Goal: Browse casually

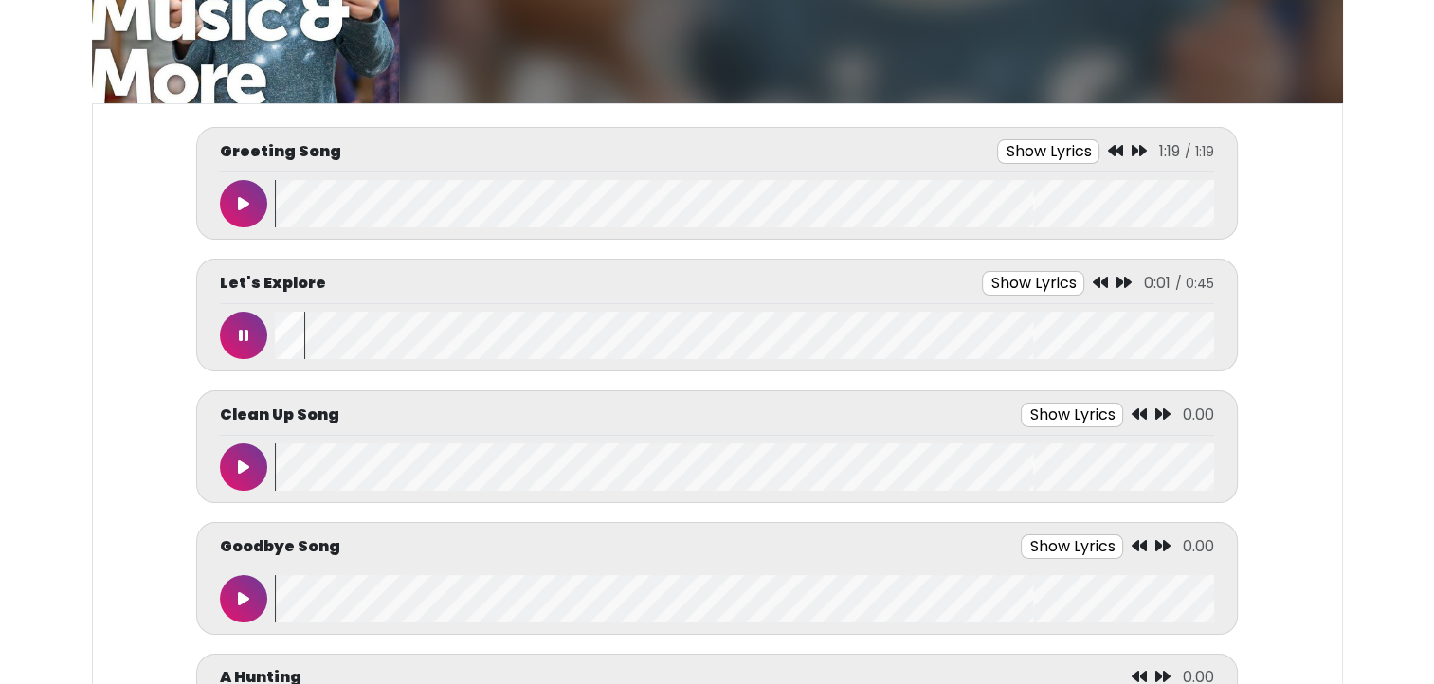
scroll to position [216, 0]
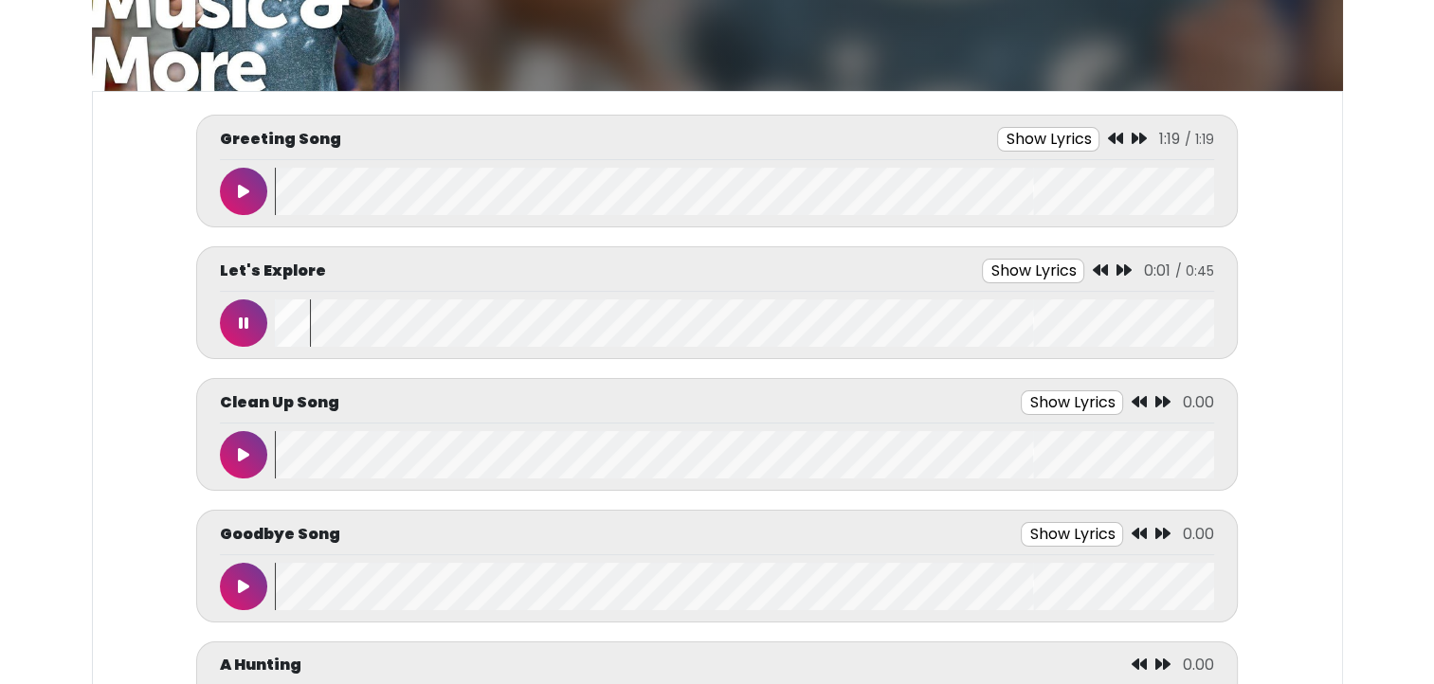
click at [235, 313] on button at bounding box center [243, 322] width 47 height 47
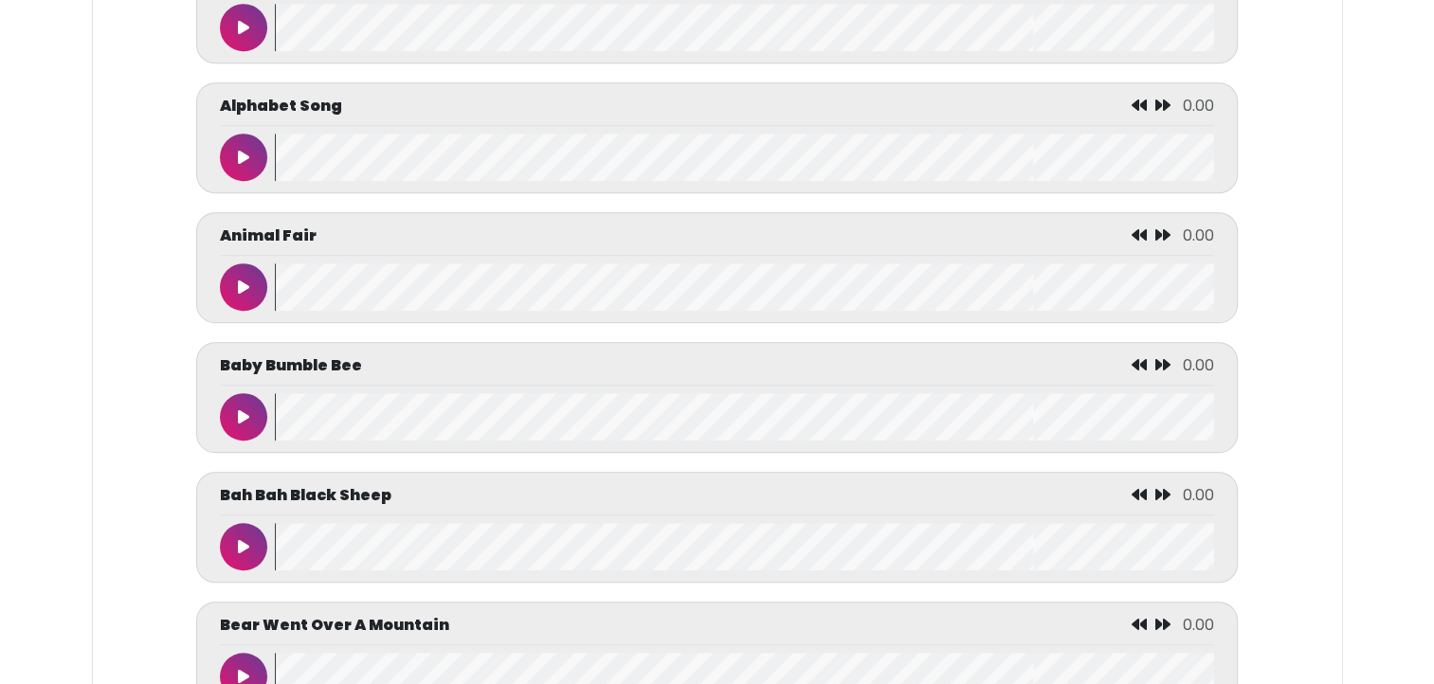
scroll to position [1165, 0]
click at [243, 401] on button at bounding box center [243, 415] width 47 height 47
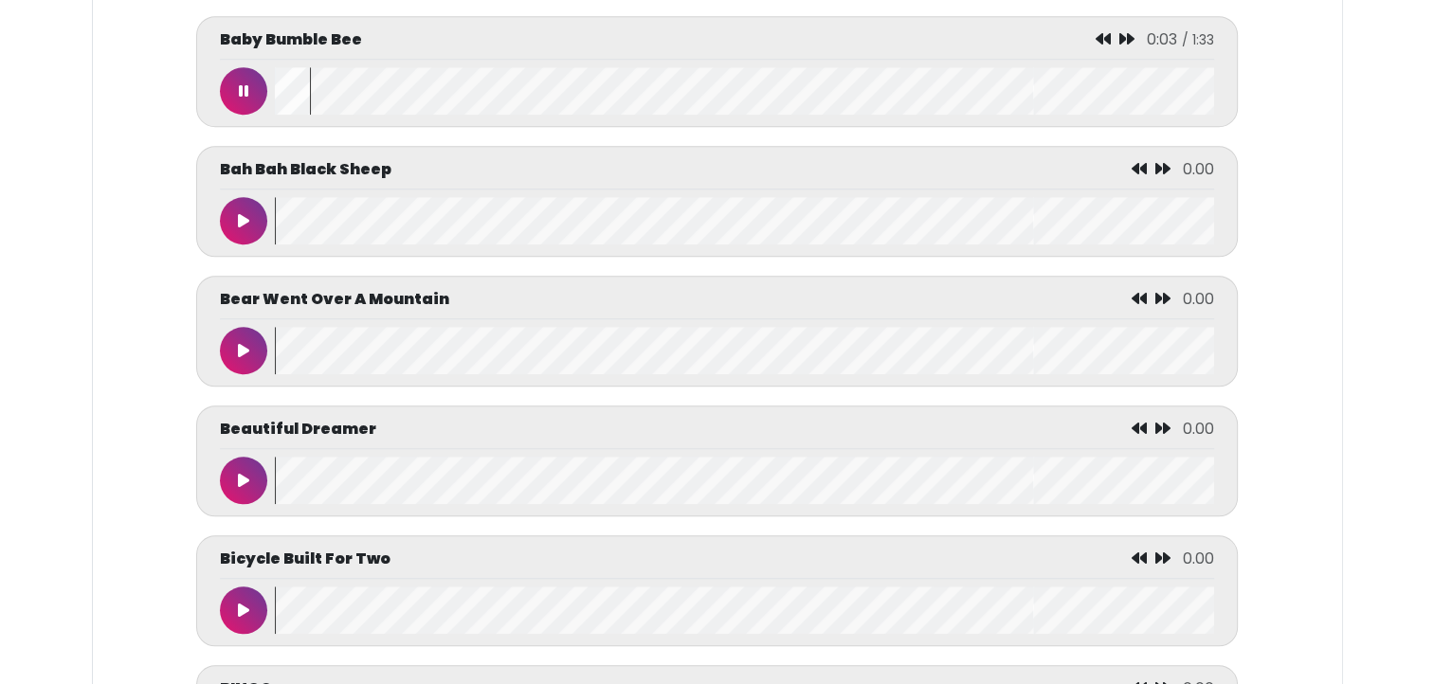
scroll to position [1501, 0]
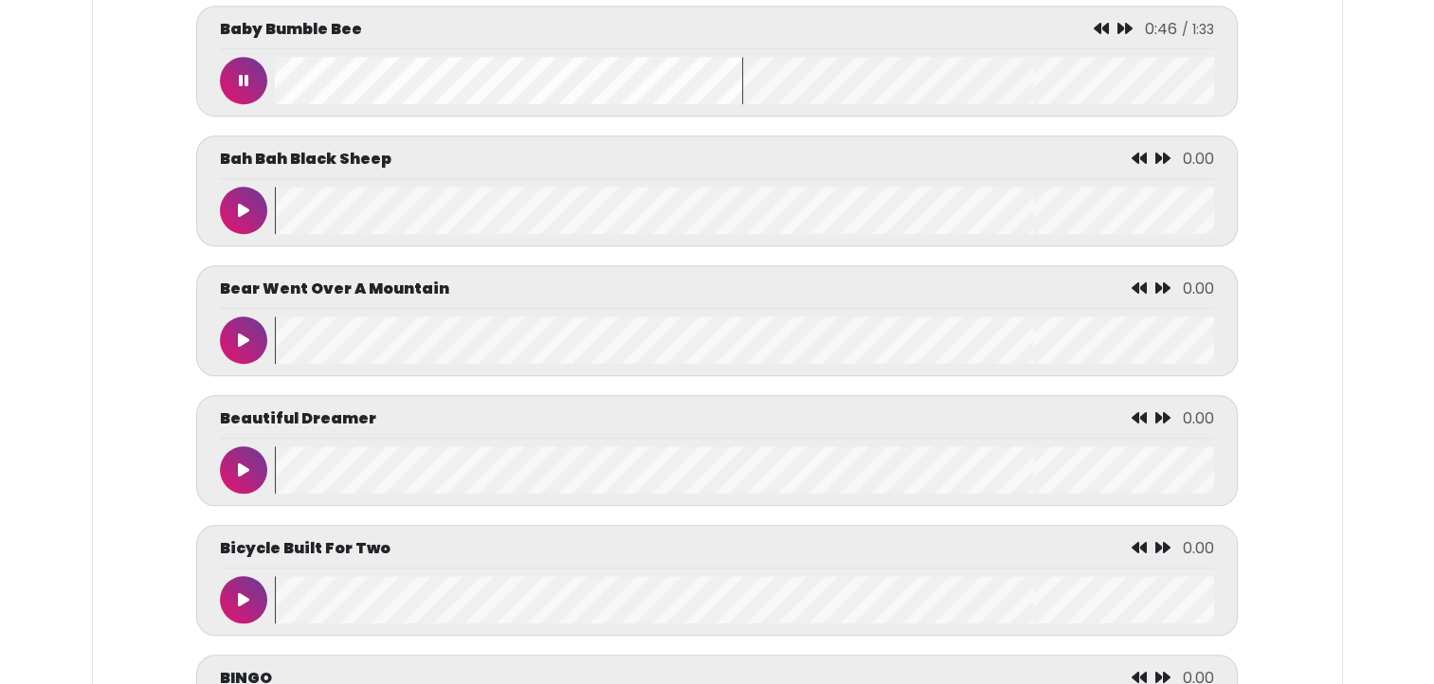
click at [248, 72] on button at bounding box center [243, 80] width 47 height 47
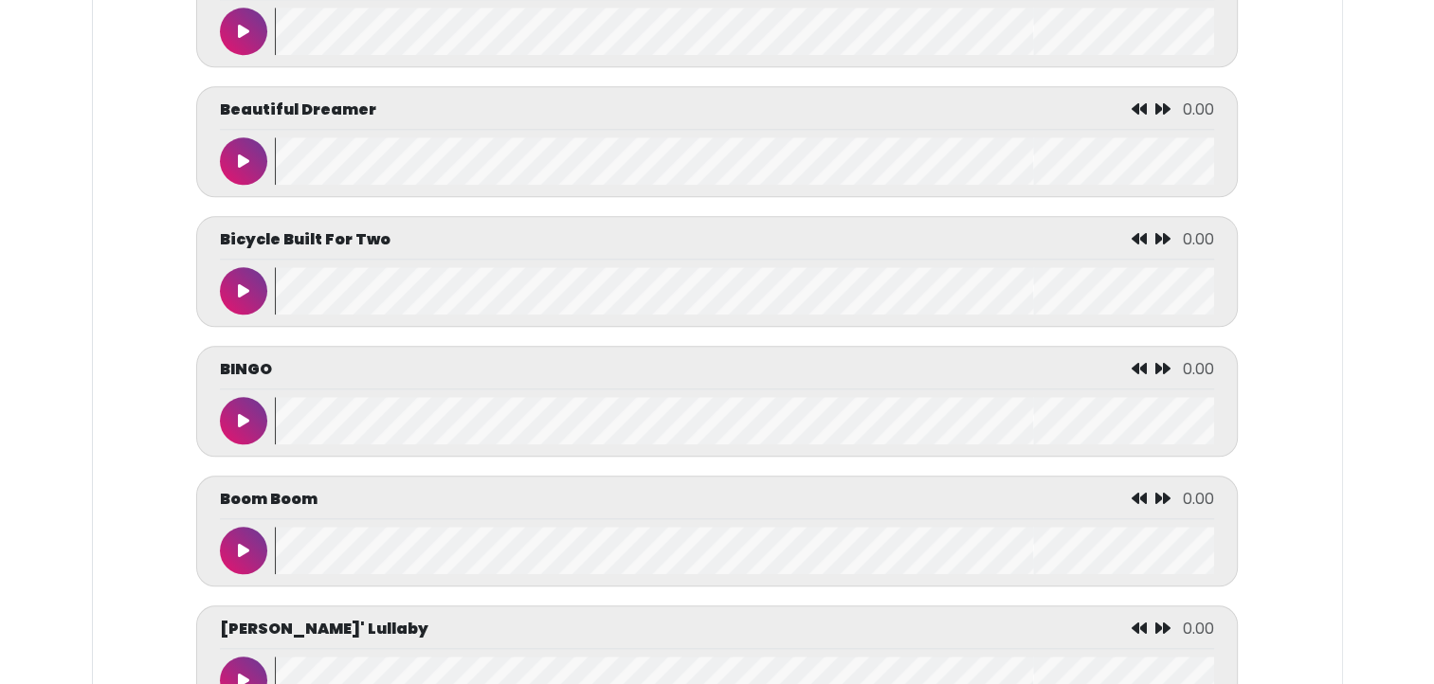
scroll to position [1898, 0]
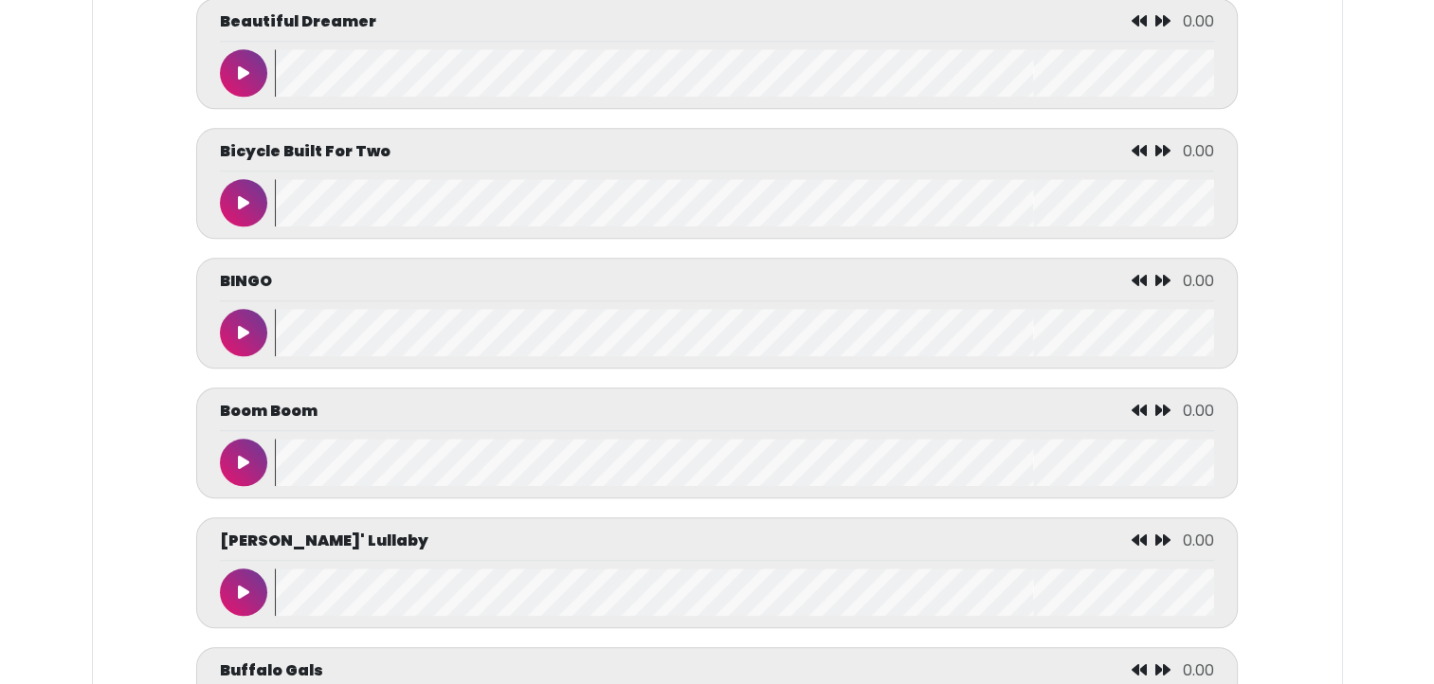
click at [233, 319] on button at bounding box center [243, 332] width 47 height 47
click at [235, 326] on button at bounding box center [243, 332] width 47 height 47
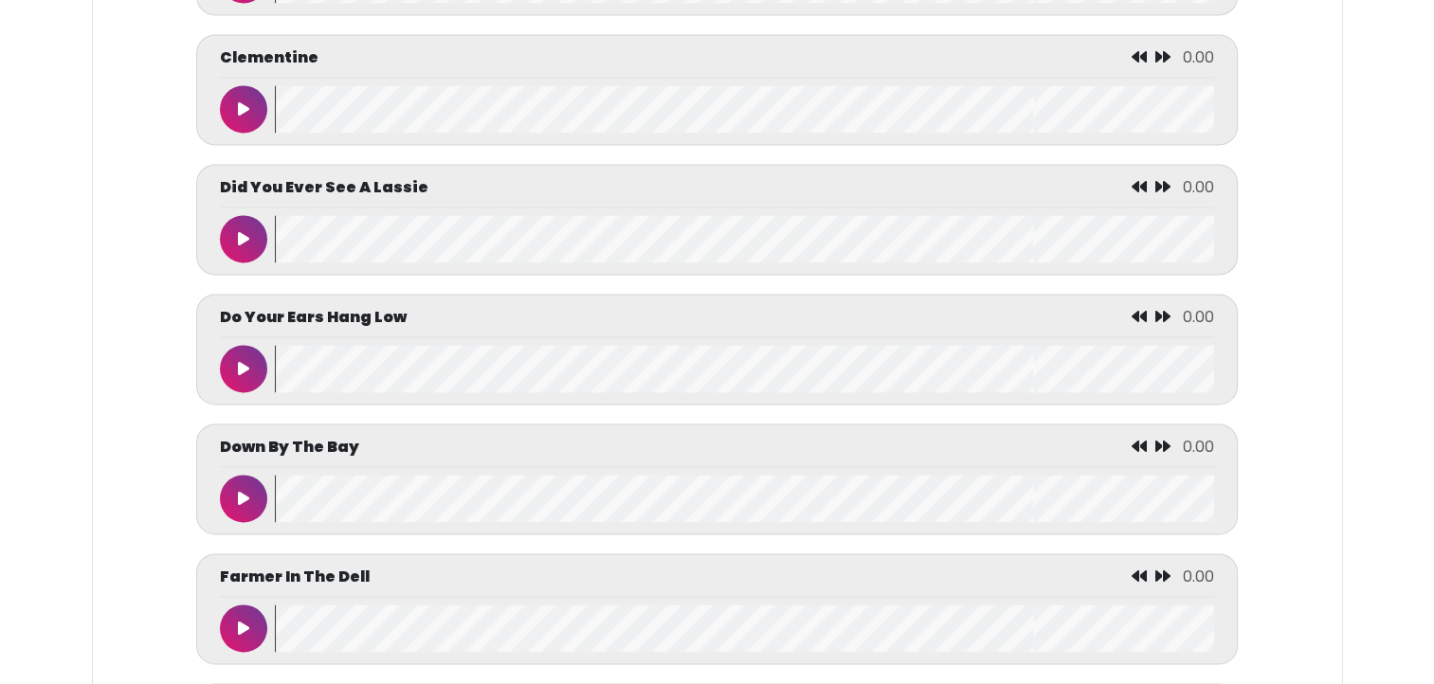
scroll to position [2785, 0]
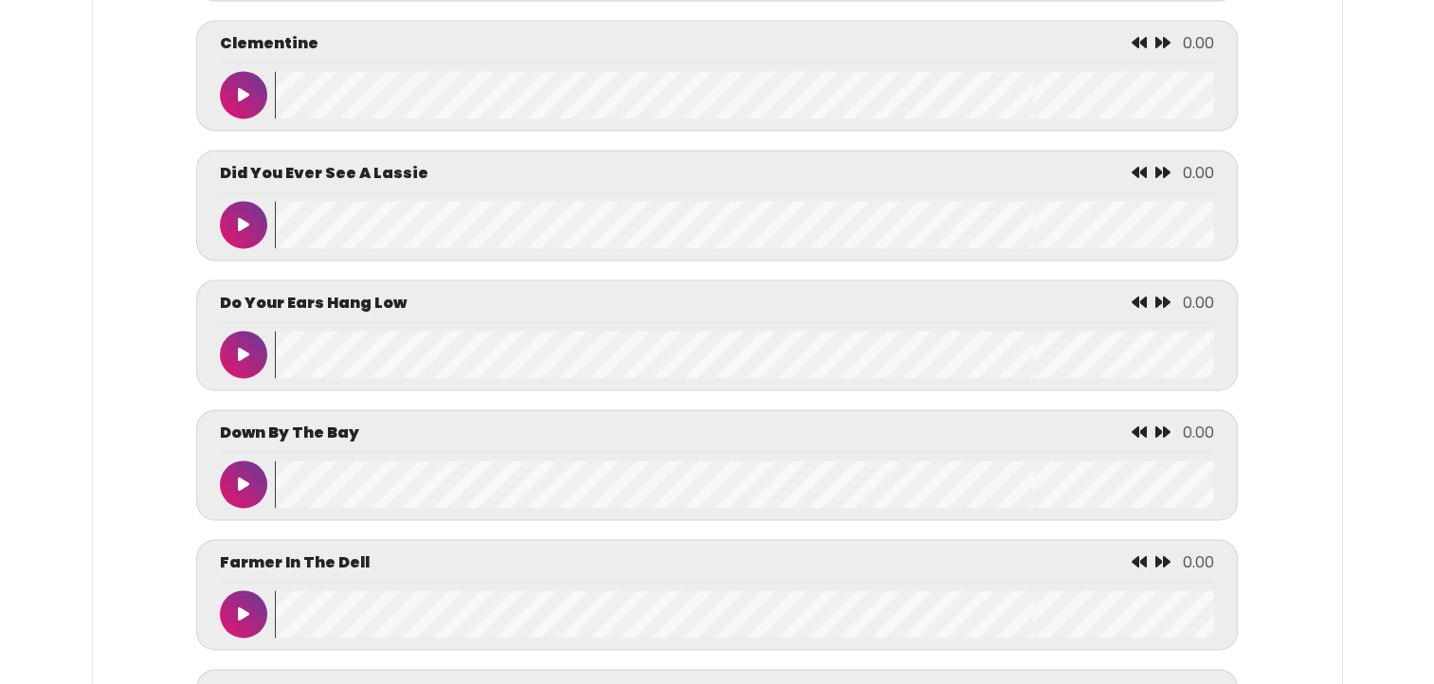
click at [244, 354] on icon at bounding box center [243, 354] width 11 height 15
click at [241, 352] on icon at bounding box center [243, 354] width 9 height 15
click at [242, 478] on icon at bounding box center [243, 484] width 11 height 15
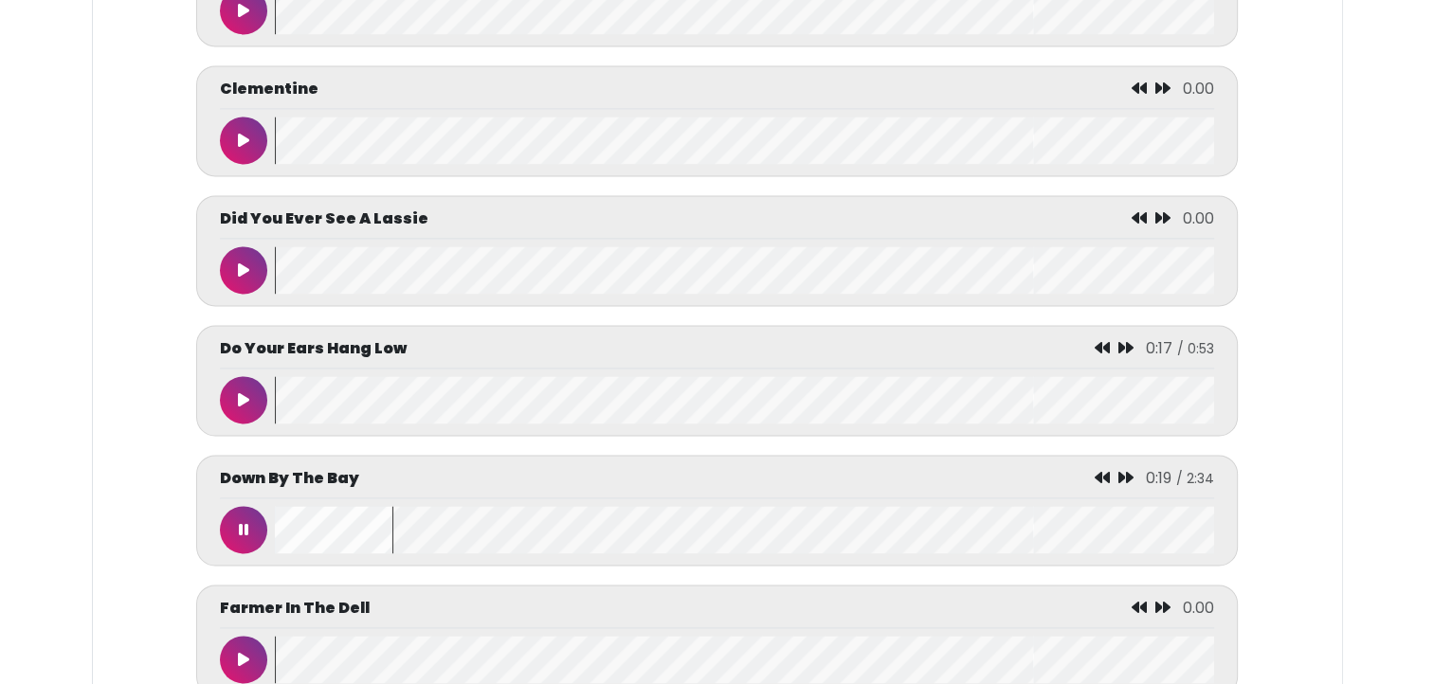
scroll to position [2738, 0]
click at [244, 549] on button at bounding box center [243, 530] width 47 height 47
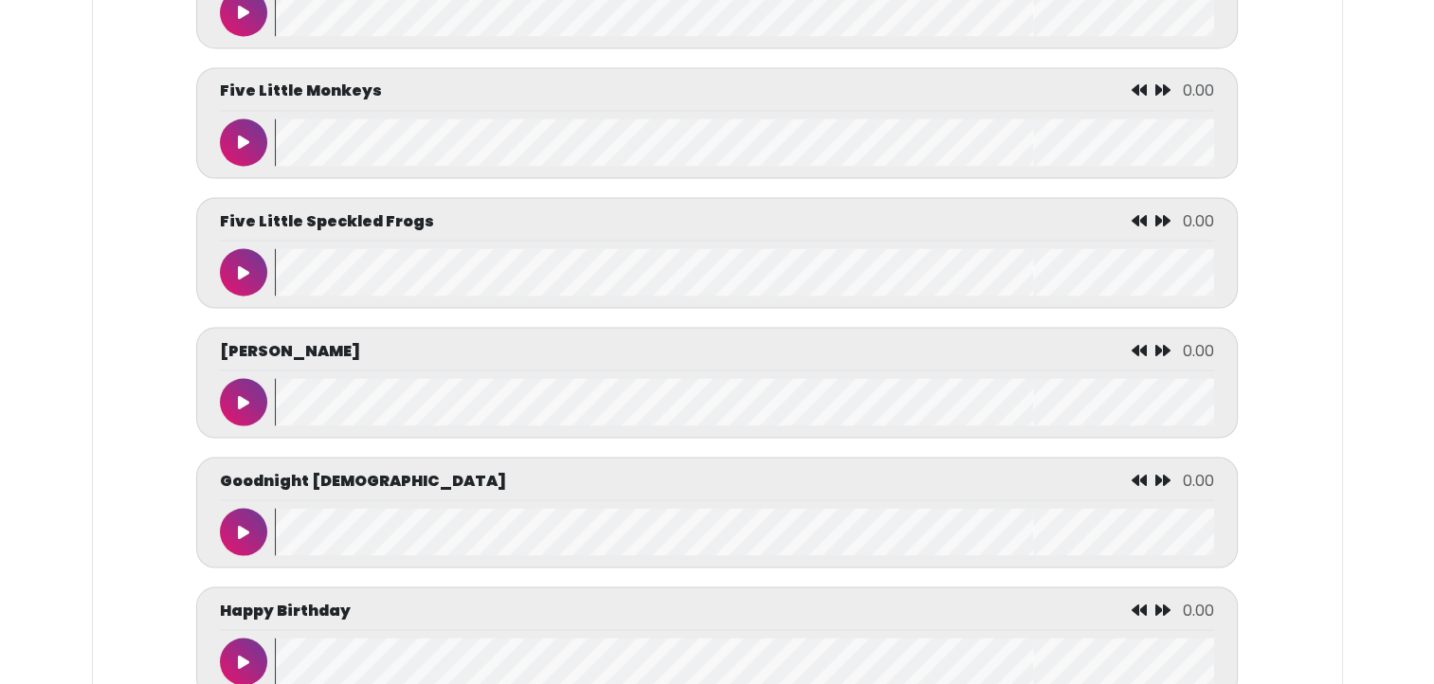
scroll to position [3386, 0]
click at [235, 282] on button at bounding box center [243, 271] width 47 height 47
click at [248, 262] on button at bounding box center [243, 271] width 47 height 47
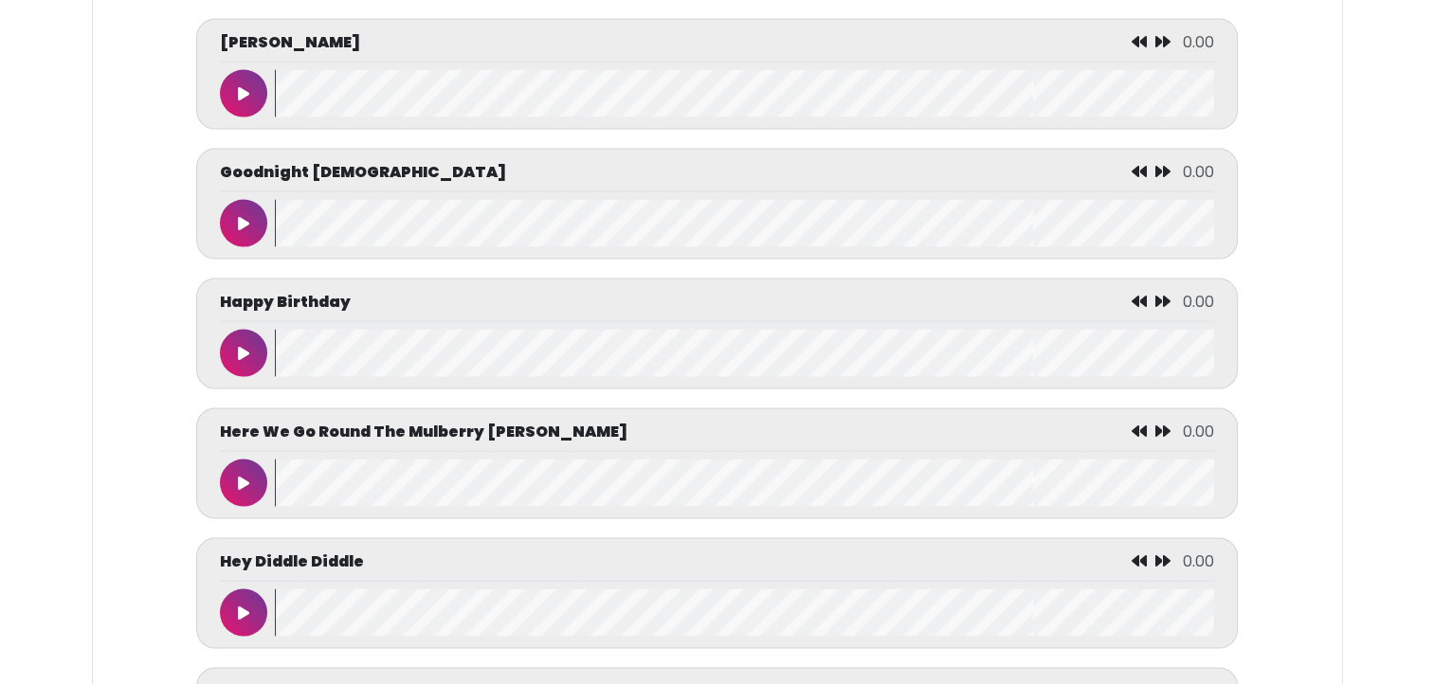
scroll to position [3708, 0]
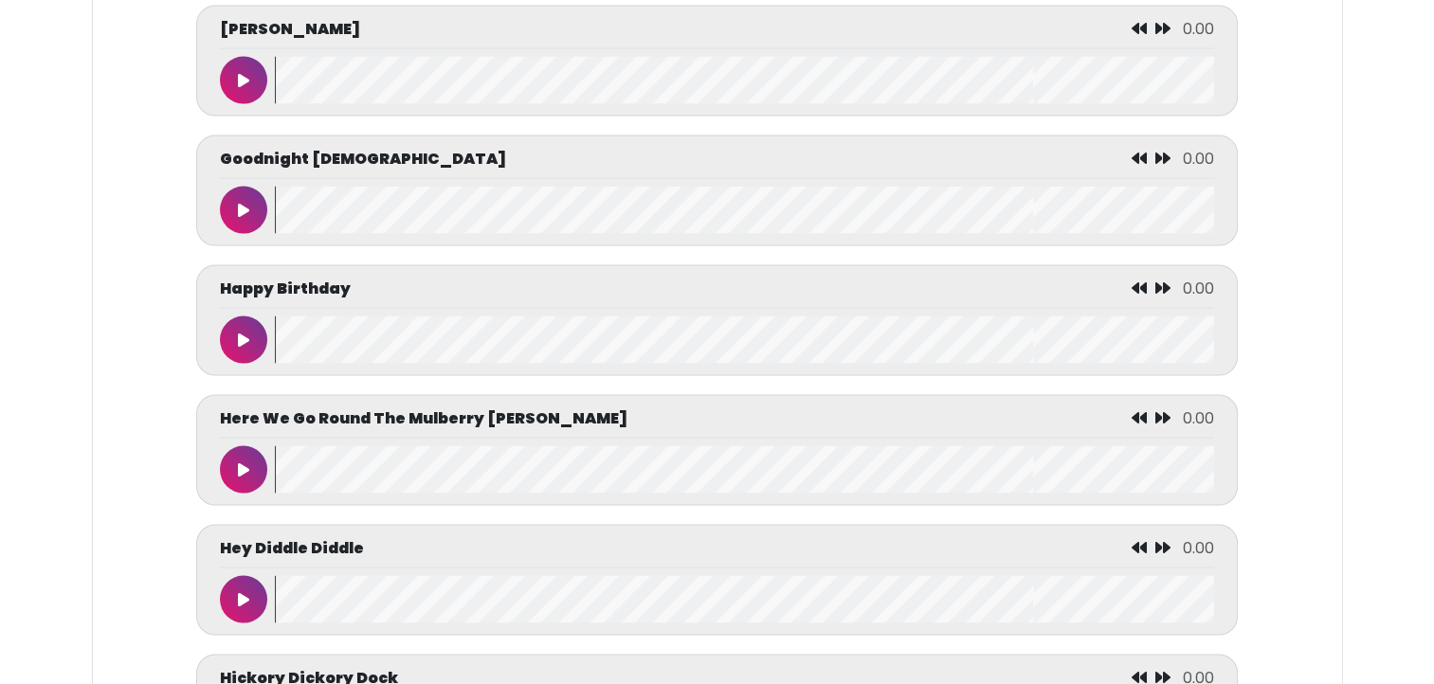
click at [241, 471] on icon at bounding box center [243, 469] width 11 height 15
click at [232, 343] on button at bounding box center [243, 339] width 47 height 47
click at [241, 355] on button at bounding box center [243, 339] width 47 height 47
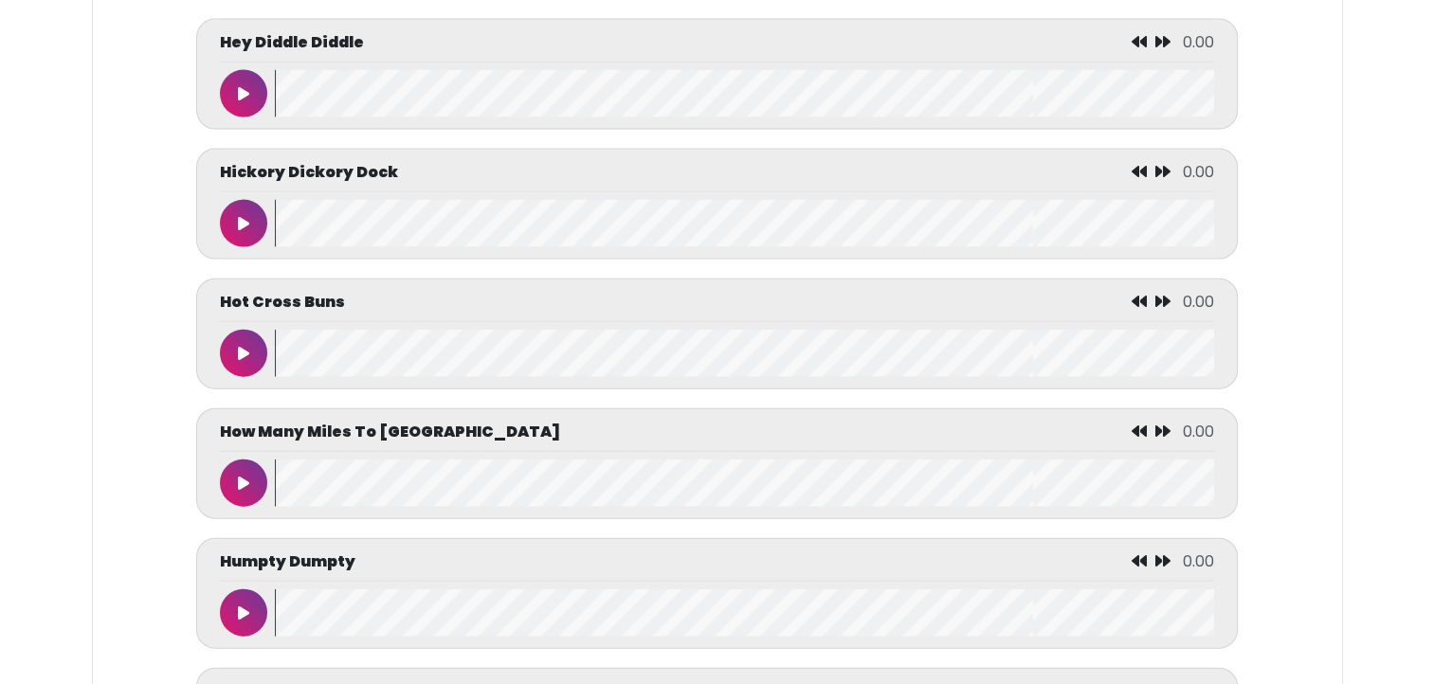
scroll to position [4211, 0]
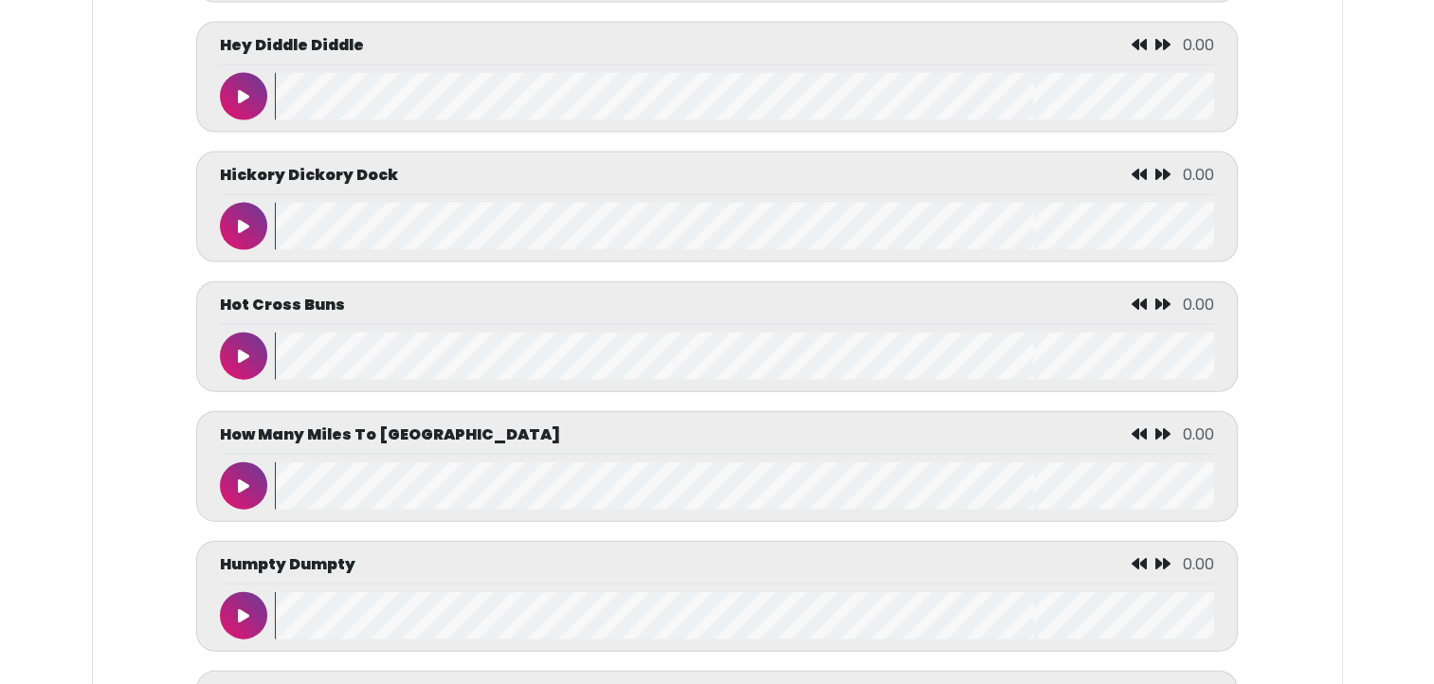
click at [226, 230] on button at bounding box center [243, 226] width 47 height 47
click at [233, 233] on button at bounding box center [243, 226] width 47 height 47
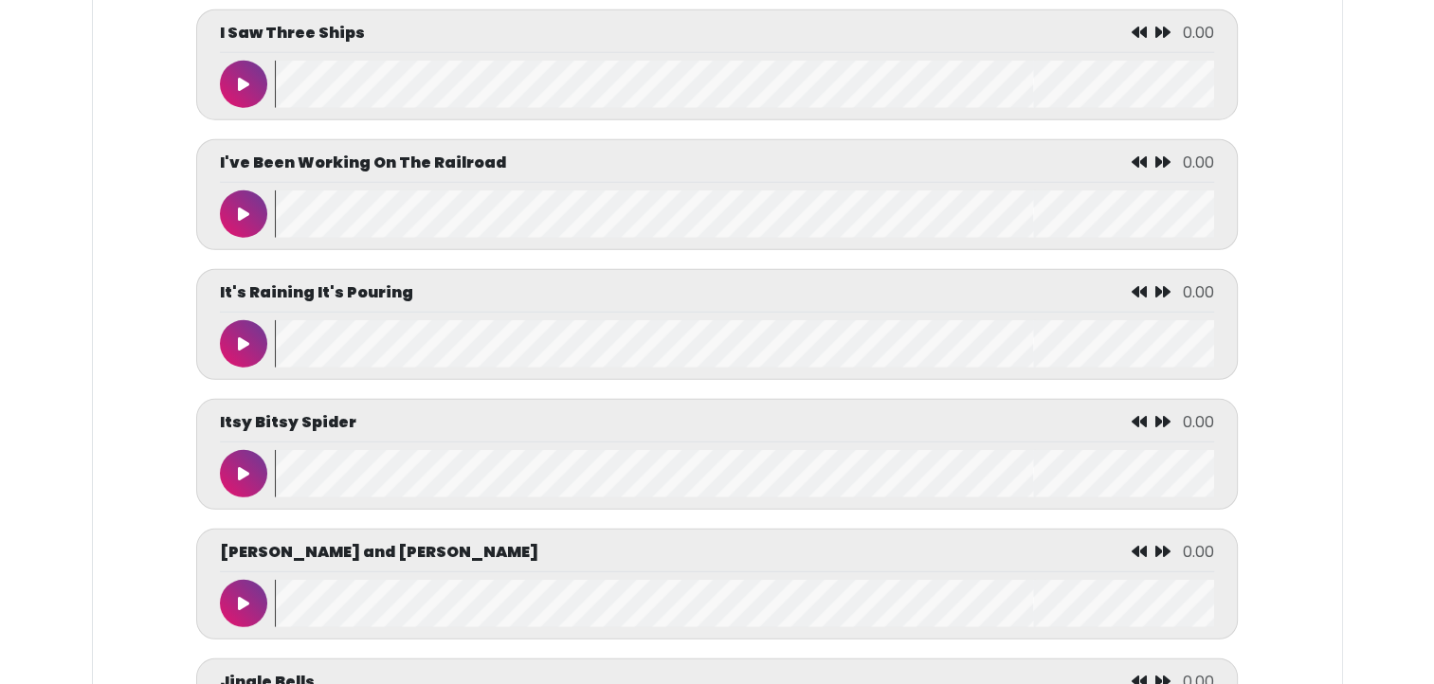
scroll to position [5135, 0]
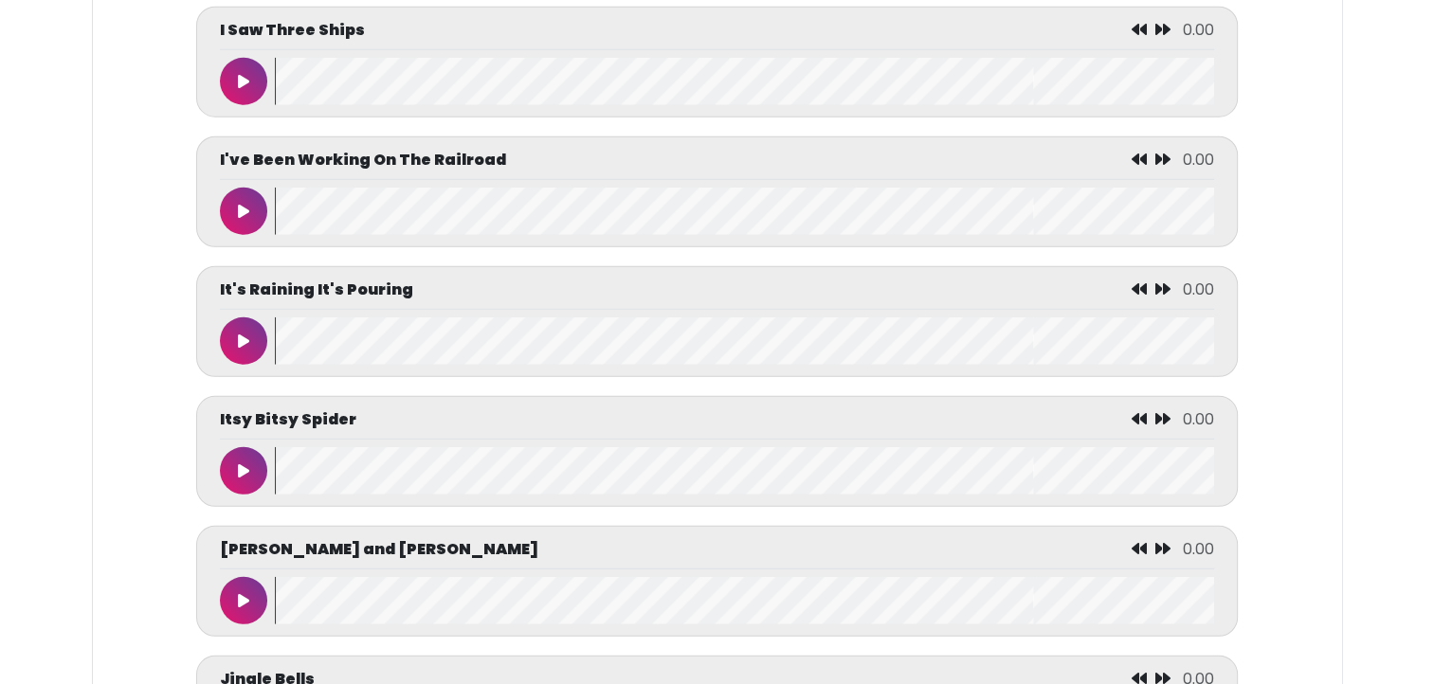
click at [244, 219] on icon at bounding box center [243, 211] width 11 height 15
click at [222, 196] on div at bounding box center [247, 211] width 55 height 47
click at [232, 208] on button at bounding box center [243, 211] width 47 height 47
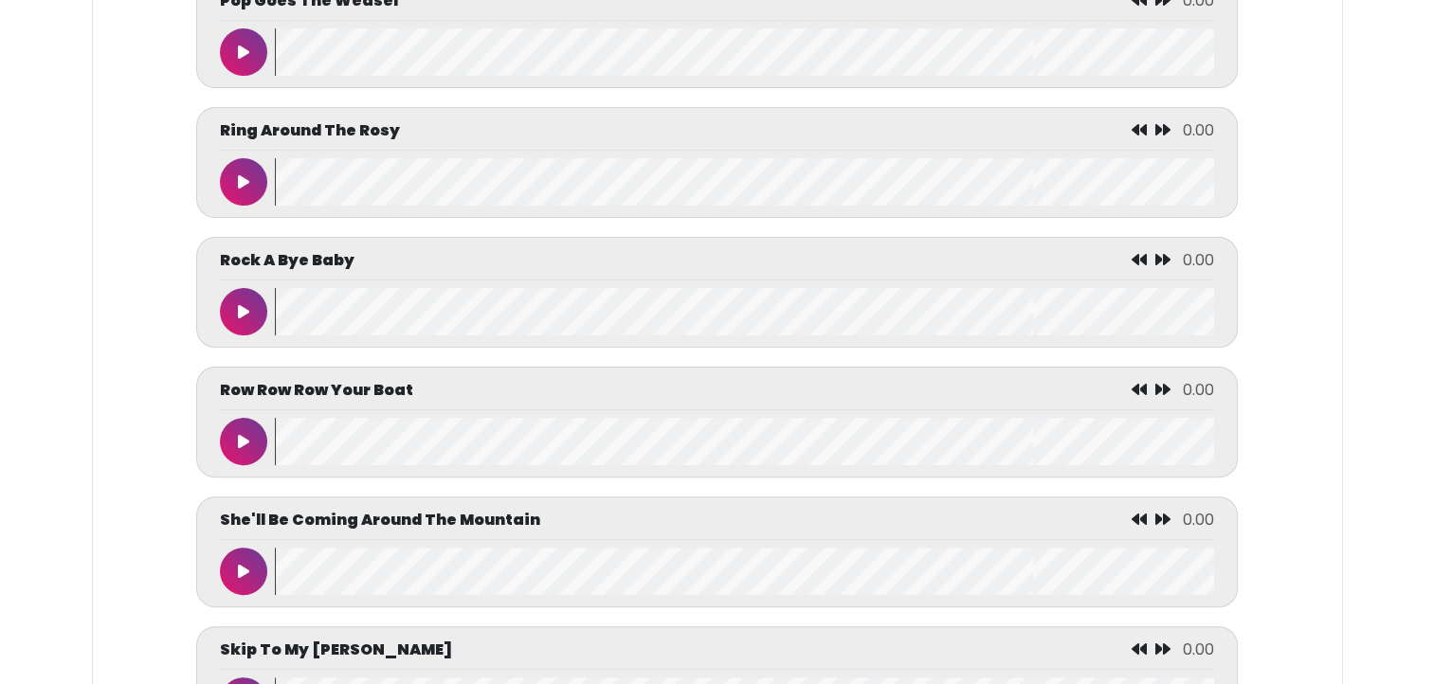
scroll to position [7631, 0]
click at [245, 189] on icon at bounding box center [243, 180] width 11 height 15
click at [247, 181] on icon at bounding box center [243, 180] width 9 height 15
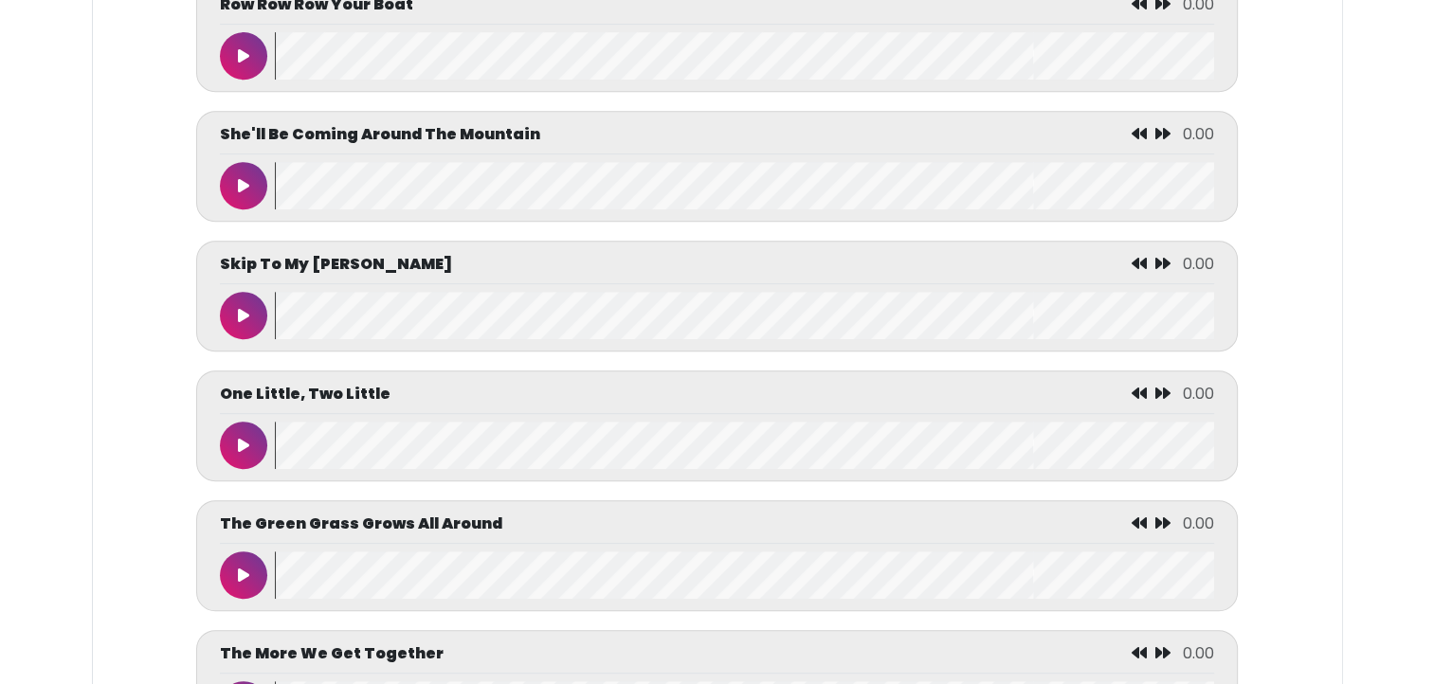
scroll to position [8022, 0]
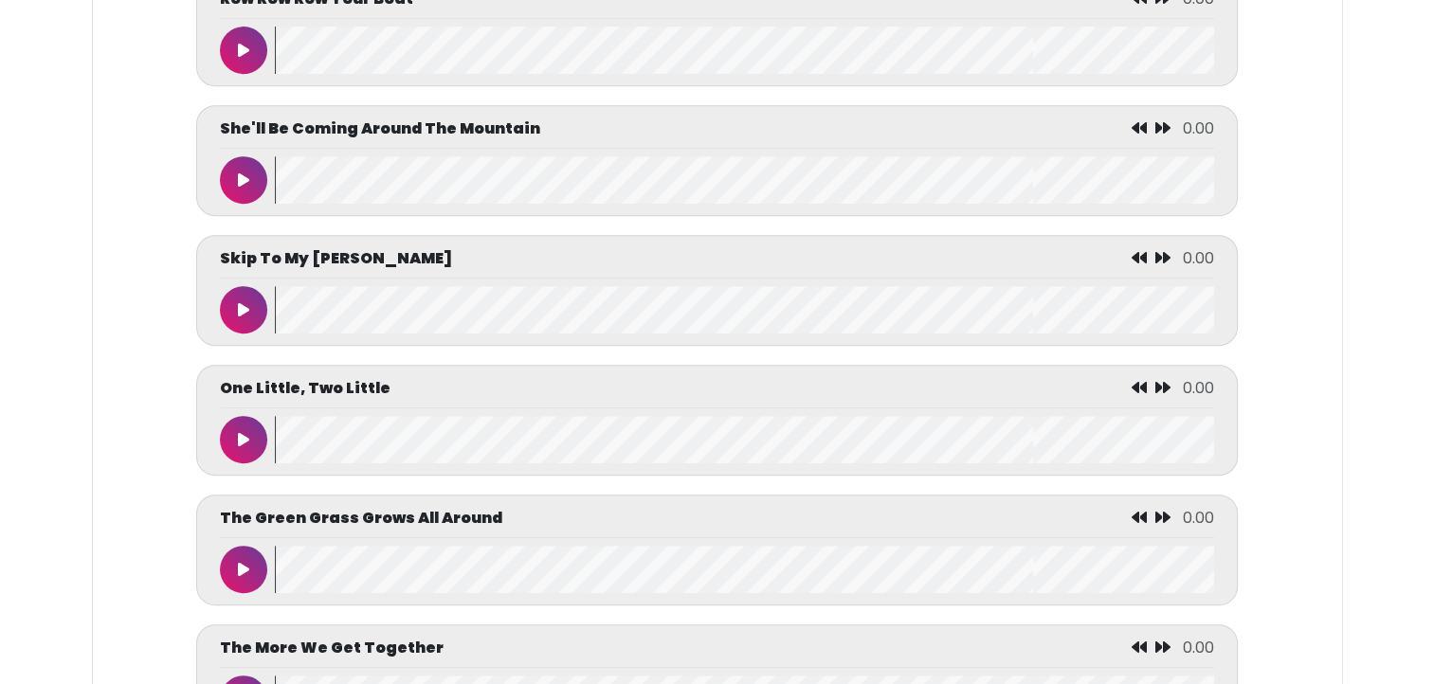
click at [238, 176] on button at bounding box center [243, 179] width 47 height 47
click at [227, 180] on button at bounding box center [243, 179] width 47 height 47
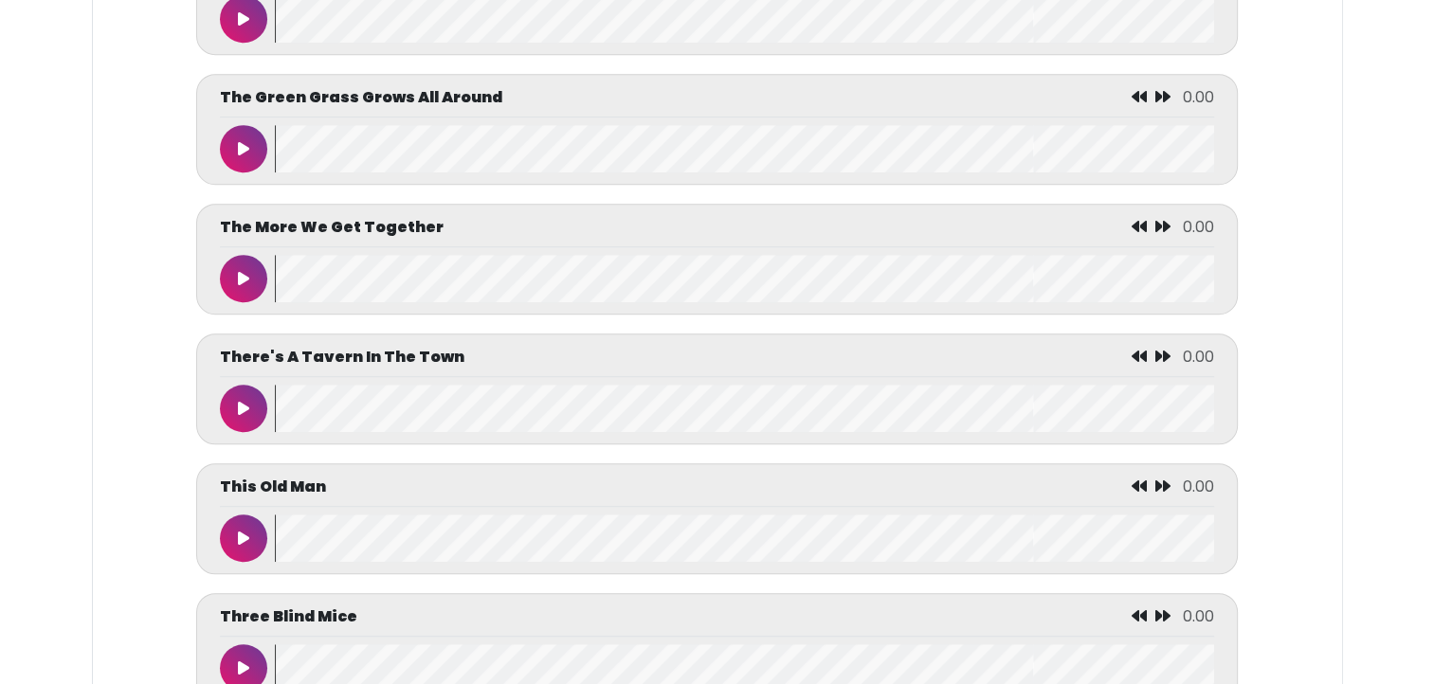
scroll to position [8463, 0]
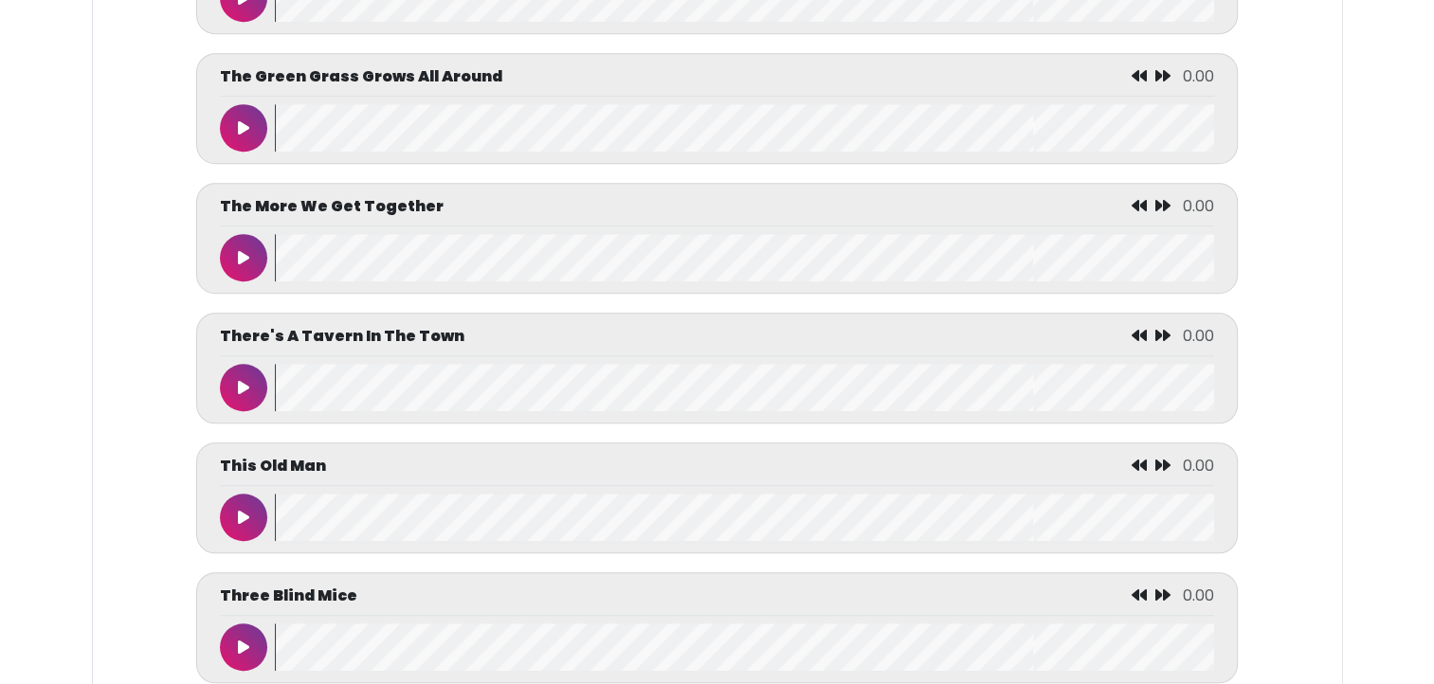
click at [244, 261] on icon at bounding box center [243, 257] width 11 height 15
click at [244, 133] on icon at bounding box center [243, 127] width 11 height 15
click at [226, 247] on div at bounding box center [247, 257] width 55 height 47
click at [223, 262] on button at bounding box center [243, 257] width 47 height 47
click at [244, 144] on button at bounding box center [243, 127] width 47 height 47
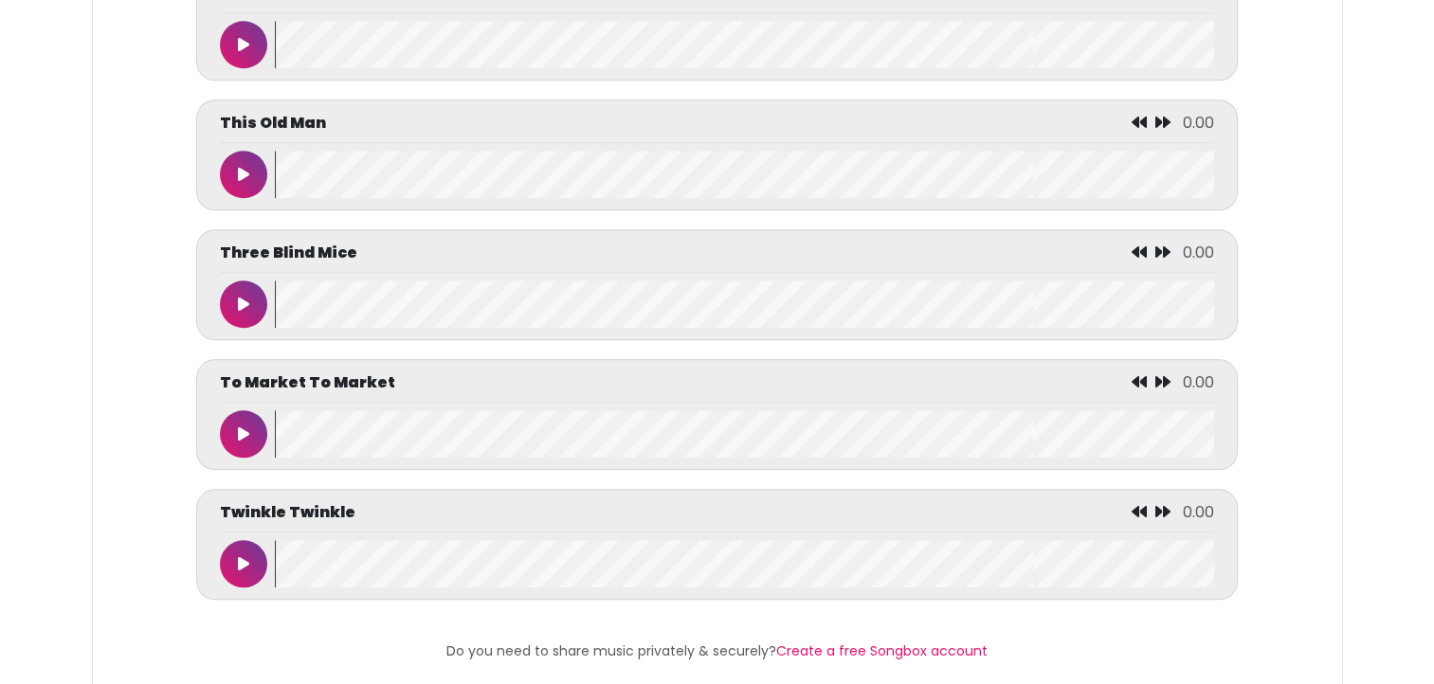
scroll to position [8830, 0]
click at [246, 166] on icon at bounding box center [243, 173] width 11 height 15
click at [220, 162] on button at bounding box center [243, 173] width 47 height 47
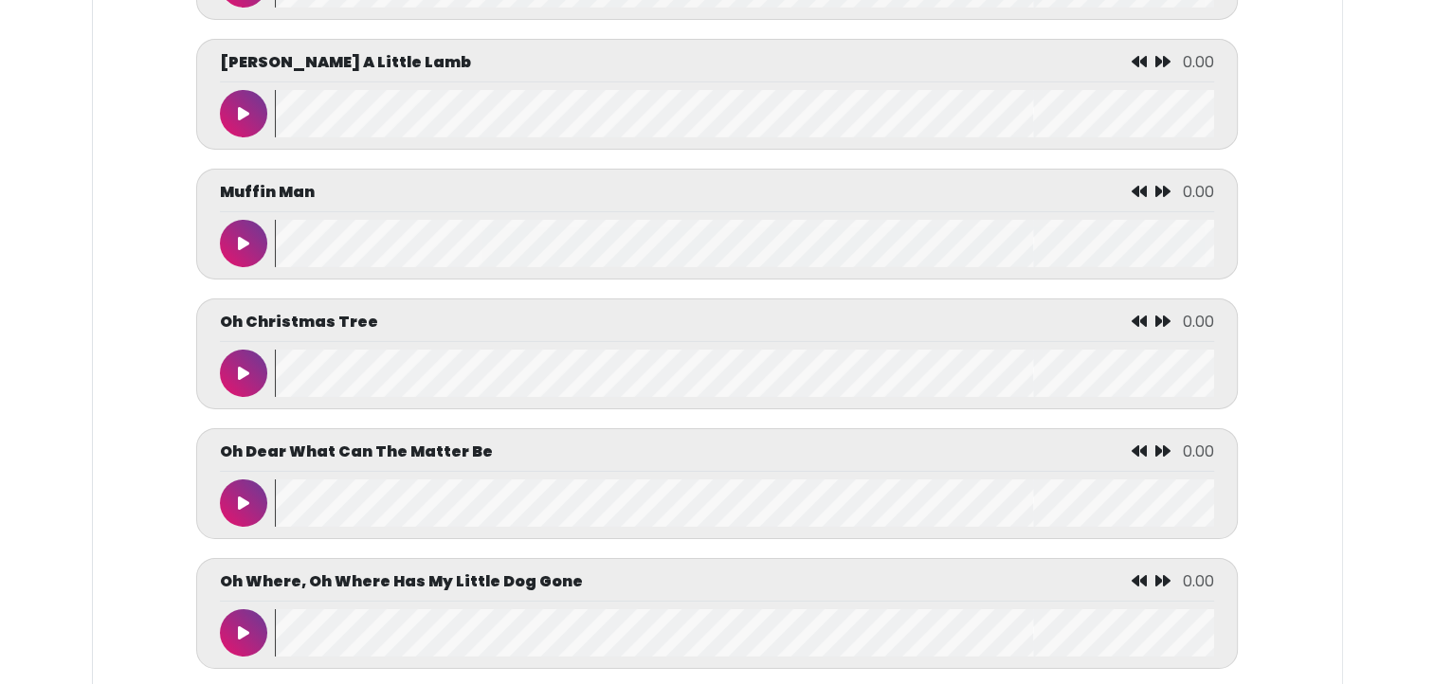
scroll to position [6272, 0]
click at [236, 370] on button at bounding box center [243, 372] width 47 height 47
click at [233, 386] on button at bounding box center [243, 372] width 47 height 47
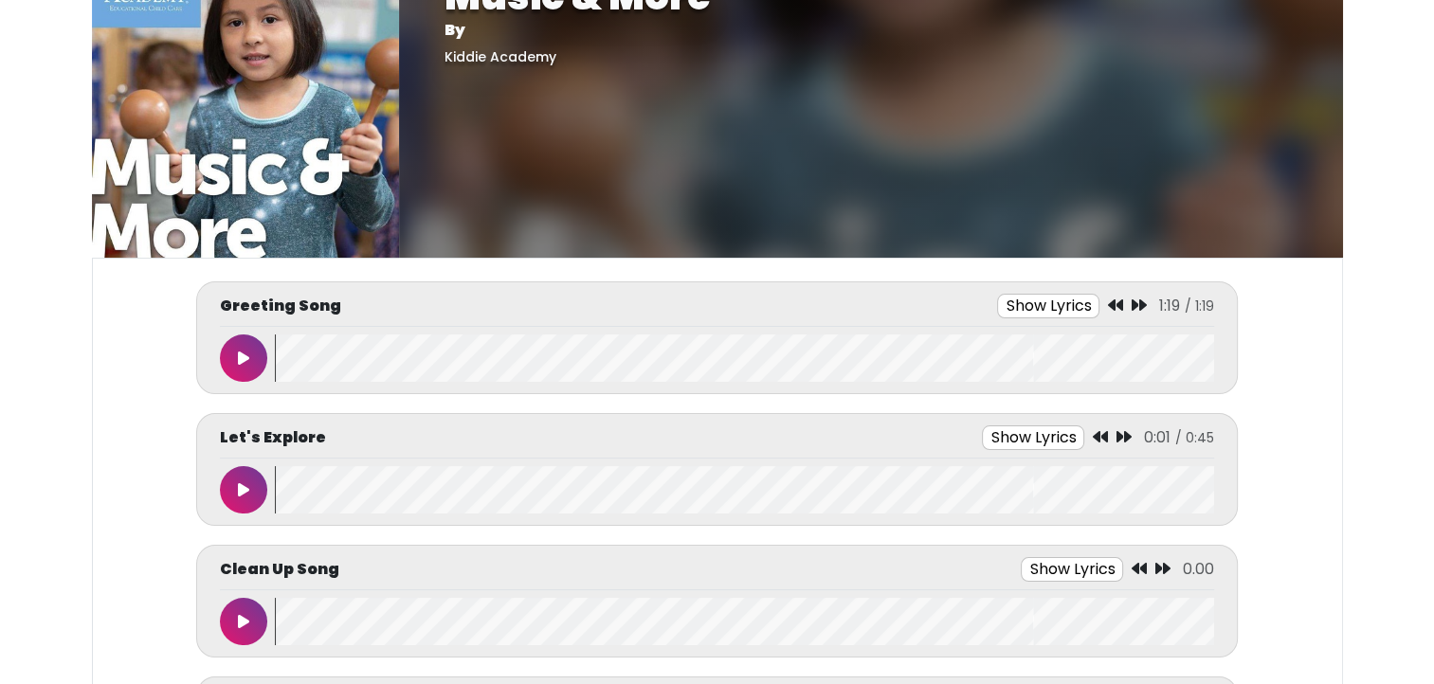
scroll to position [47, 0]
